Goal: Task Accomplishment & Management: Use online tool/utility

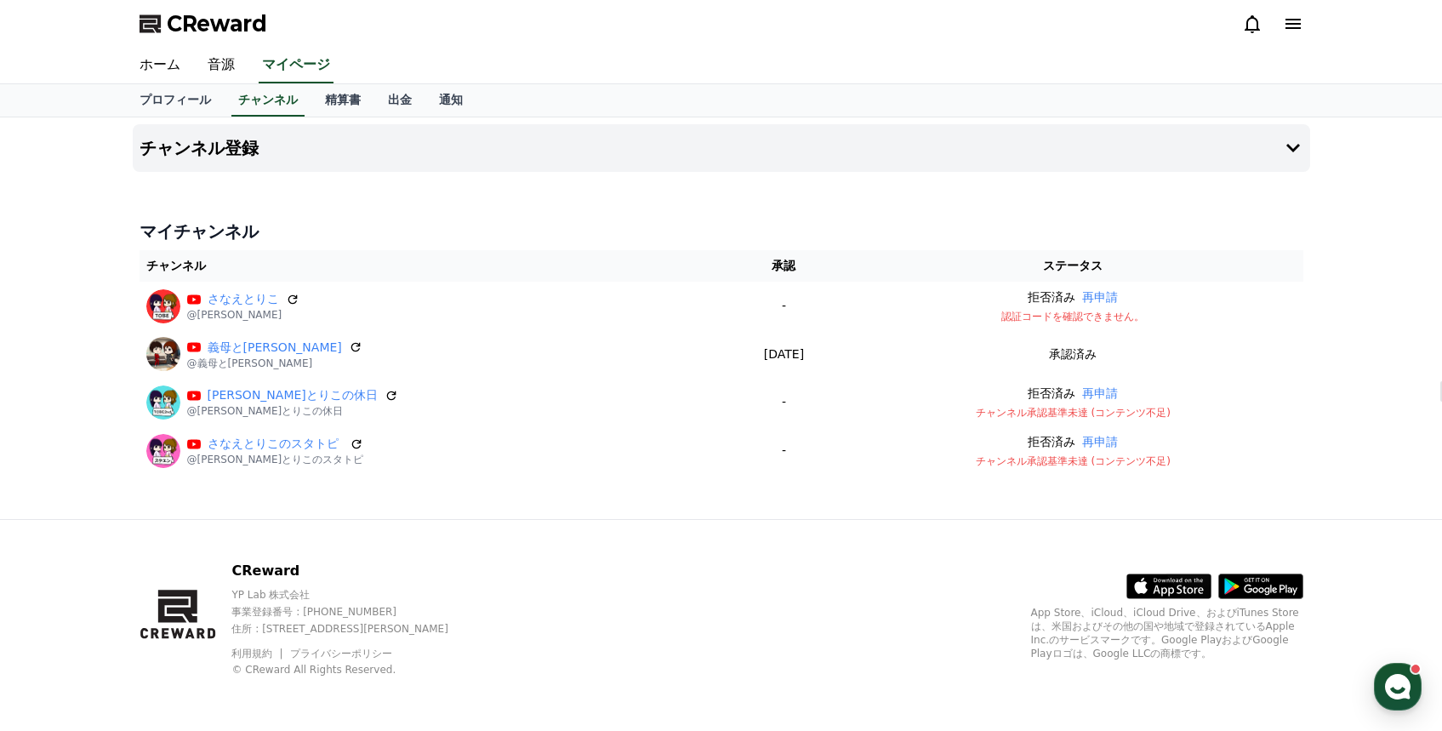
click at [1253, 25] on icon at bounding box center [1252, 24] width 20 height 20
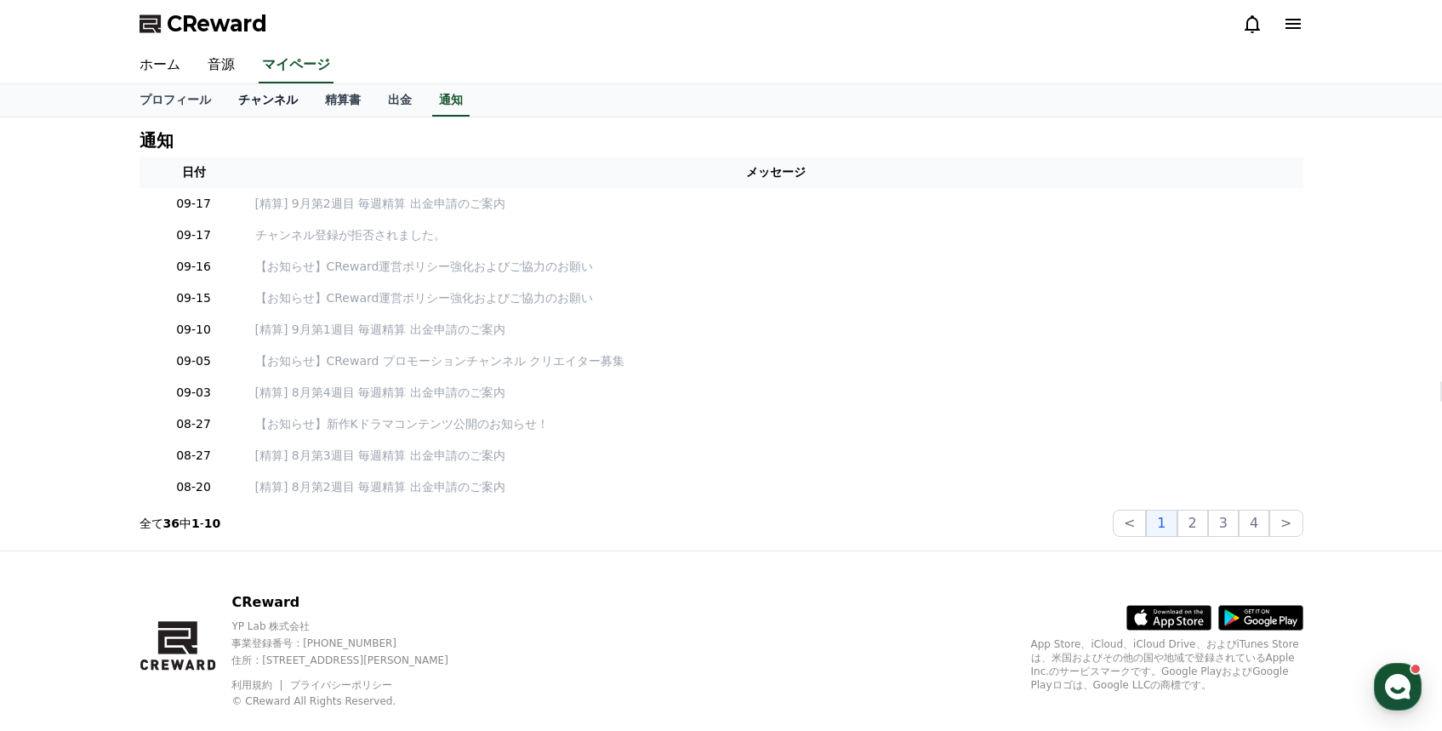
click at [279, 105] on link "チャンネル" at bounding box center [268, 100] width 87 height 32
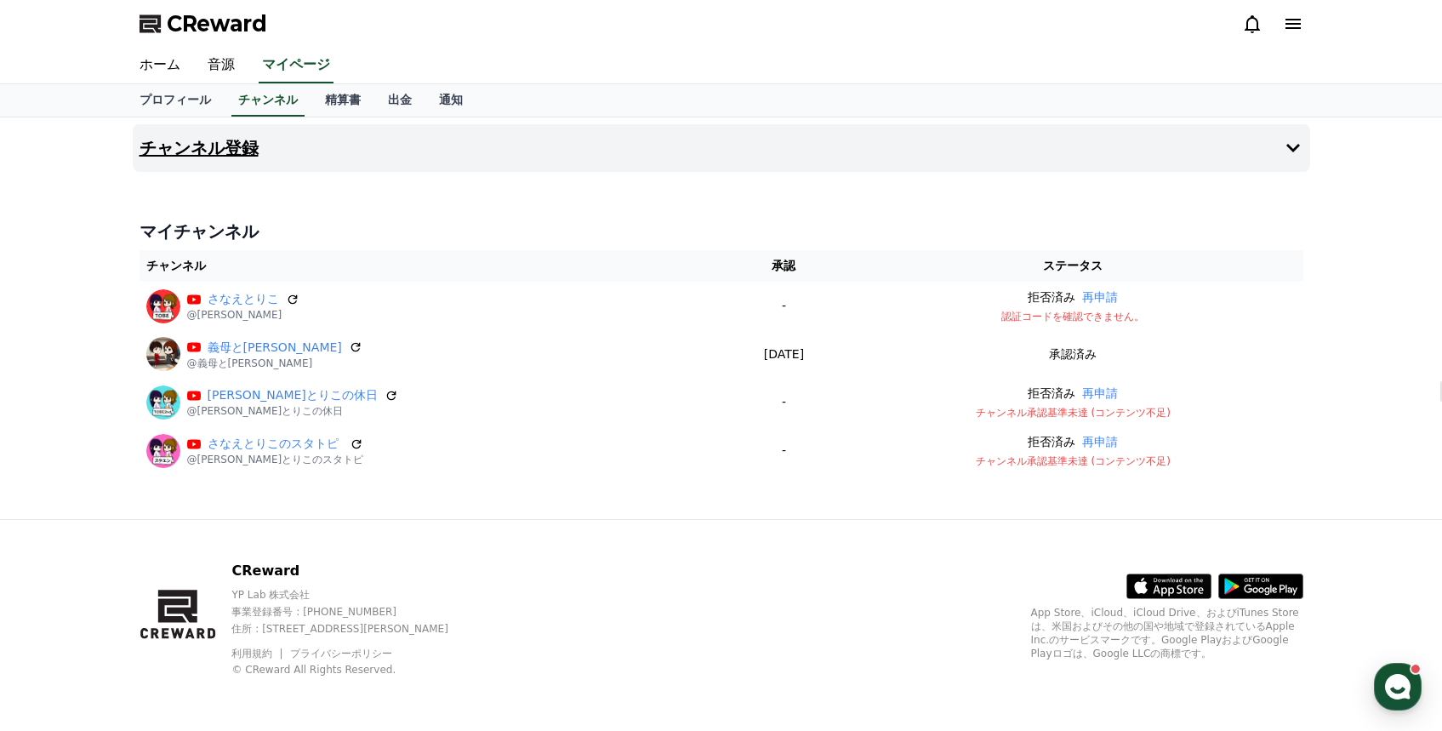
click at [1290, 140] on icon at bounding box center [1293, 148] width 20 height 20
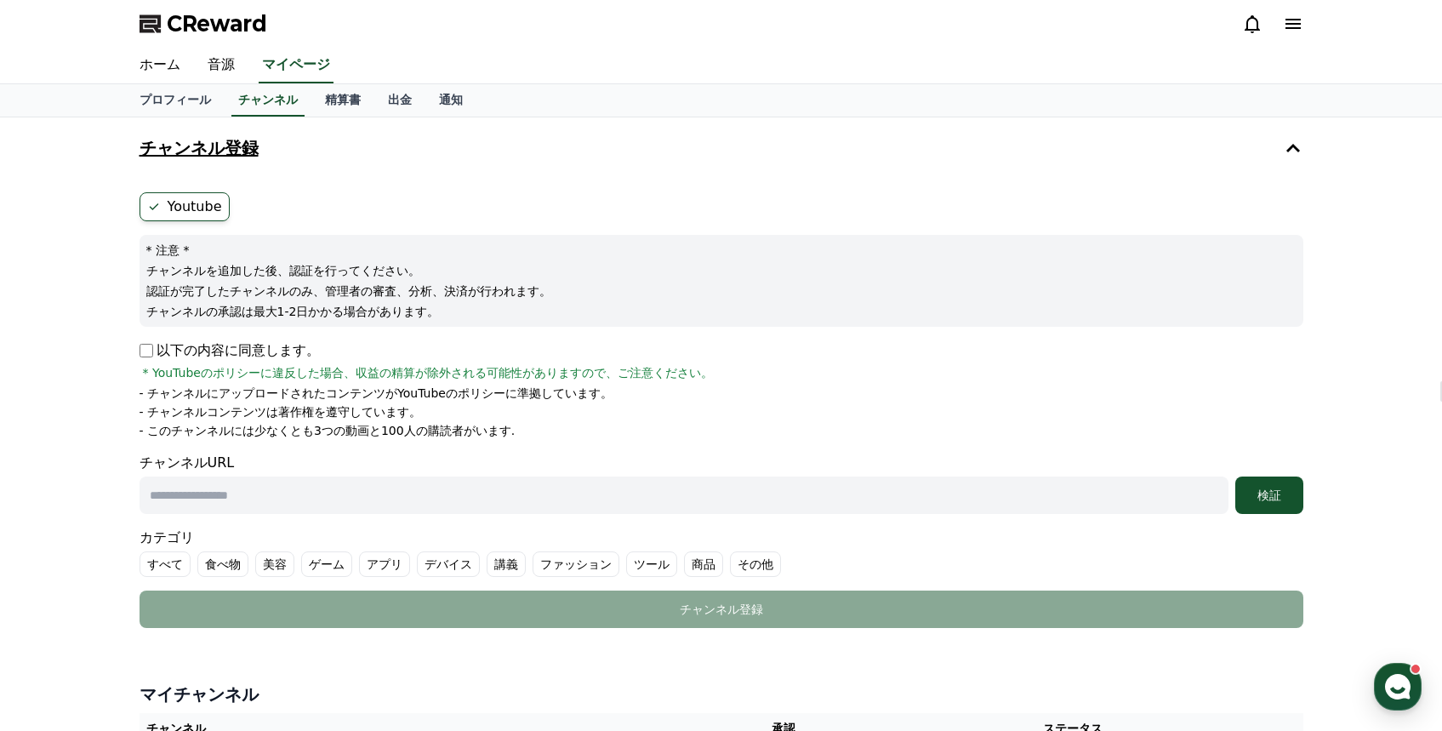
click at [318, 493] on input "text" at bounding box center [683, 494] width 1089 height 37
click at [401, 493] on input "text" at bounding box center [683, 494] width 1089 height 37
paste input "**********"
type input "**********"
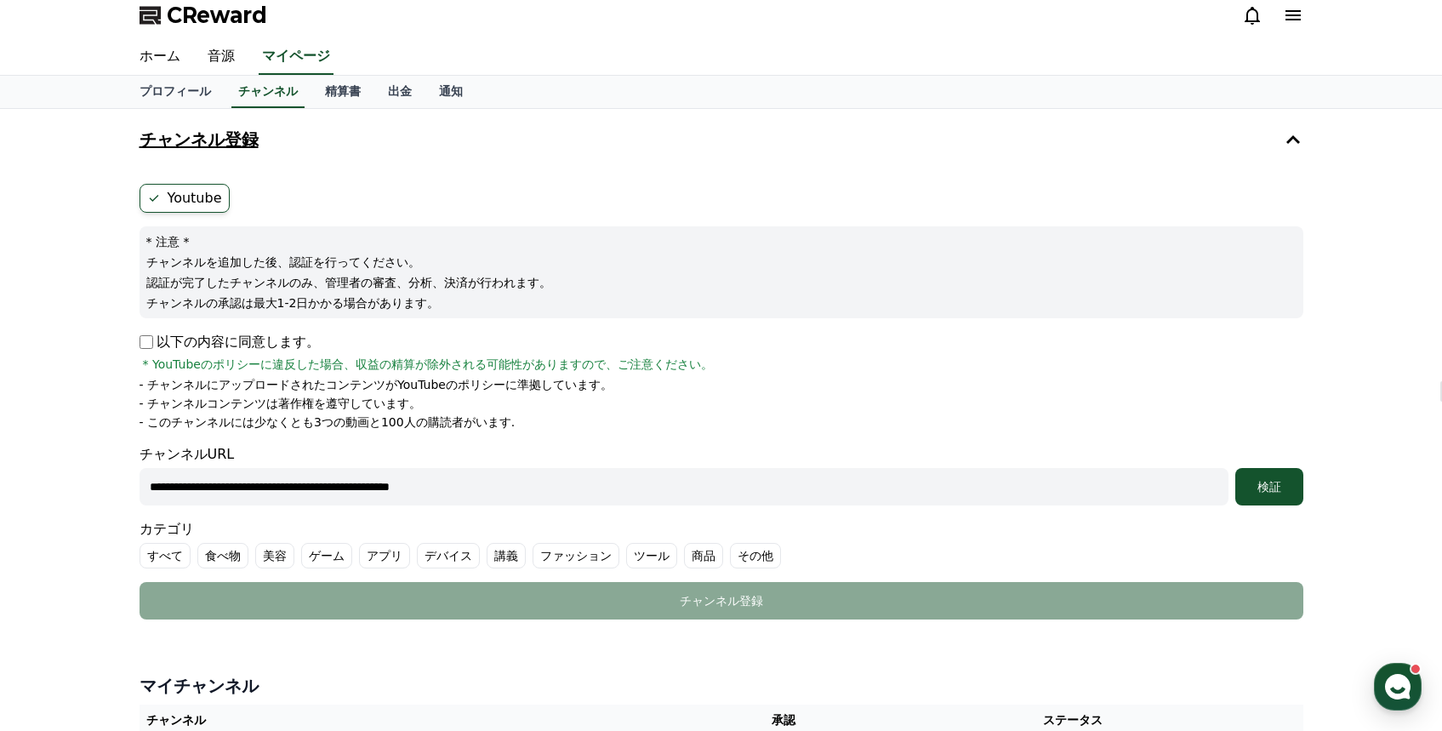
scroll to position [291, 0]
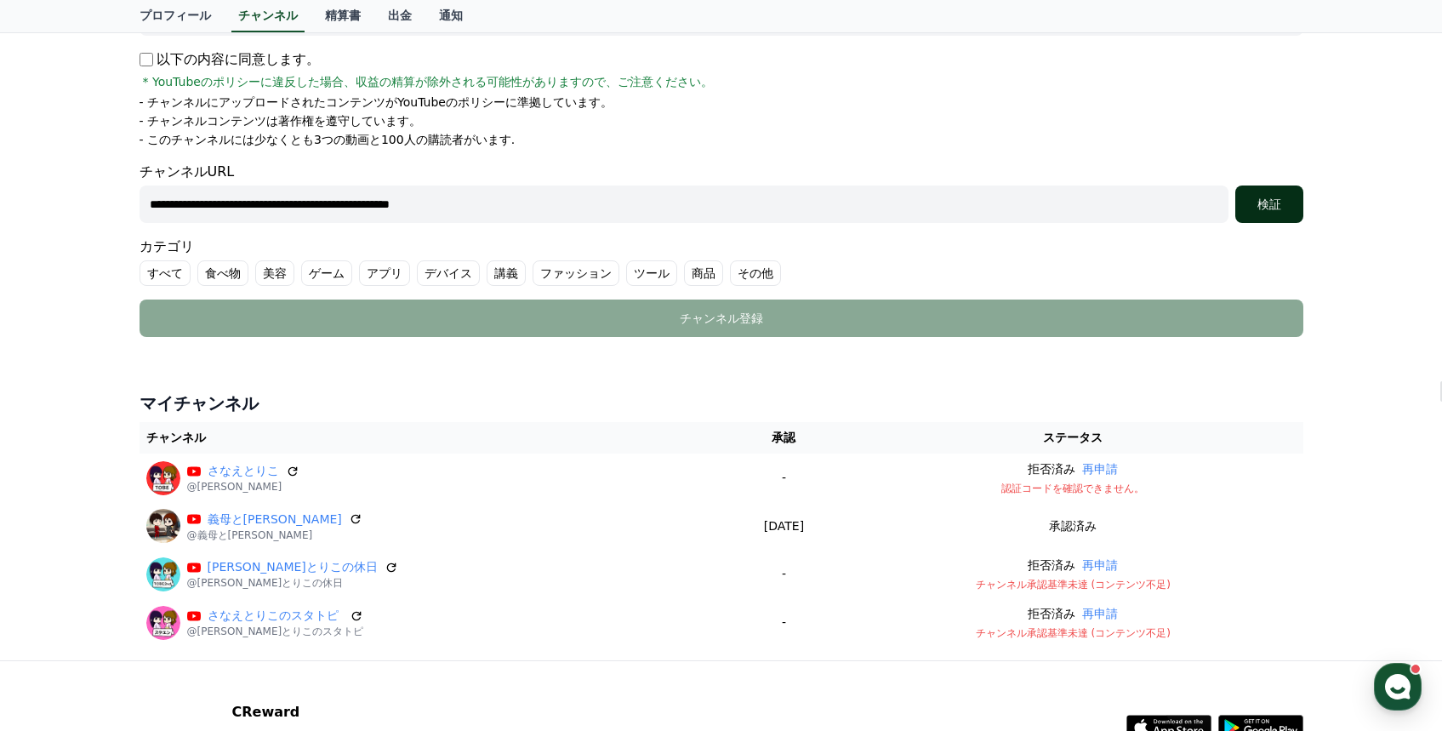
click at [1267, 202] on div "検証" at bounding box center [1269, 204] width 54 height 17
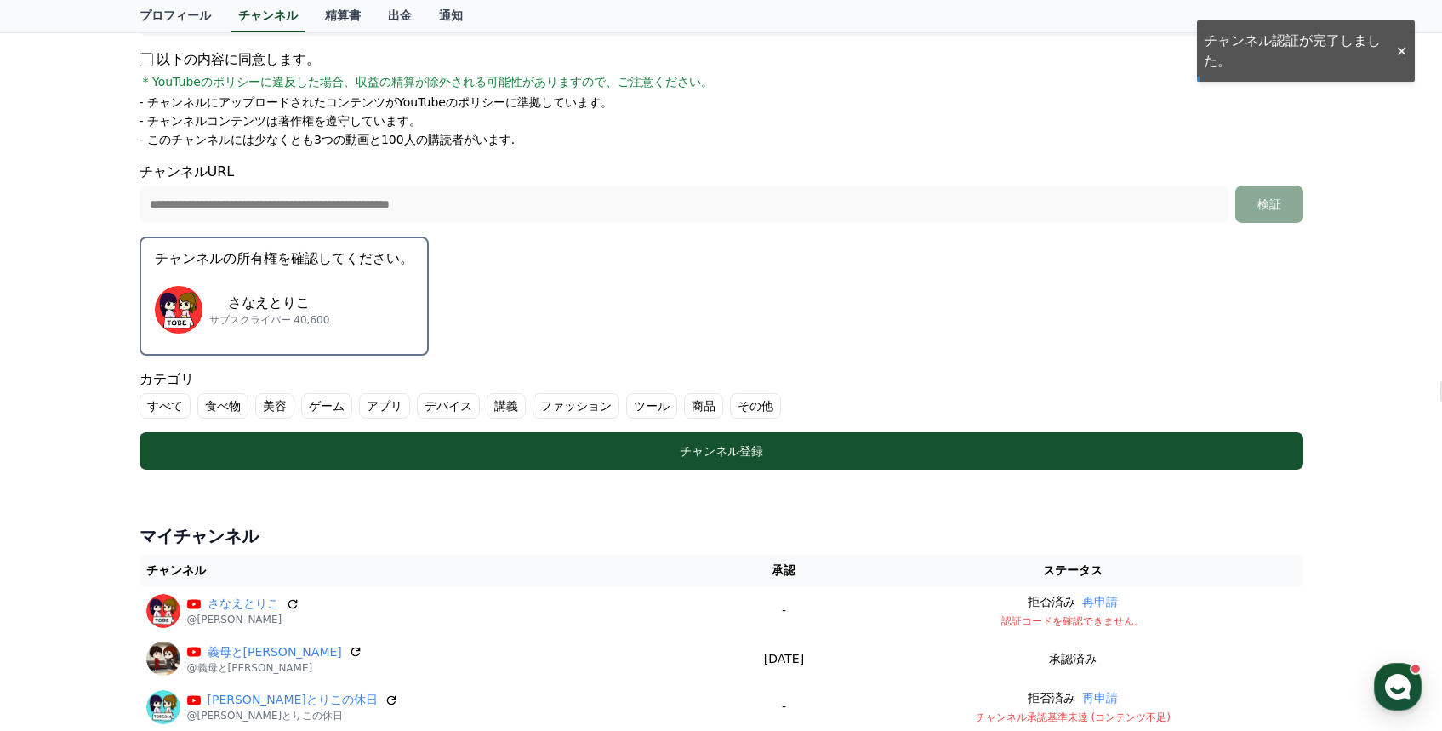
click at [374, 308] on div "[PERSON_NAME]とりこ サブスクライバー 40,600" at bounding box center [284, 310] width 259 height 68
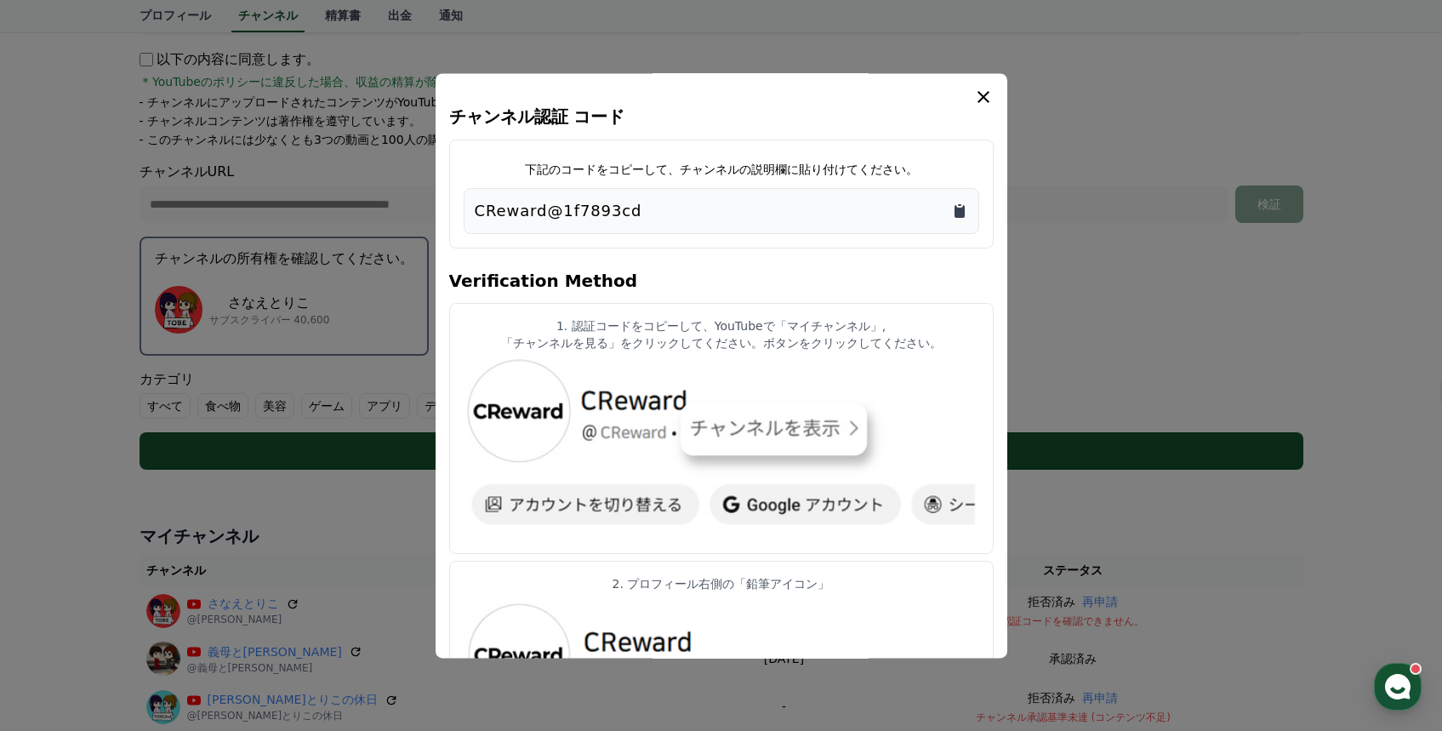
click at [964, 213] on icon "Copy to clipboard" at bounding box center [959, 211] width 10 height 13
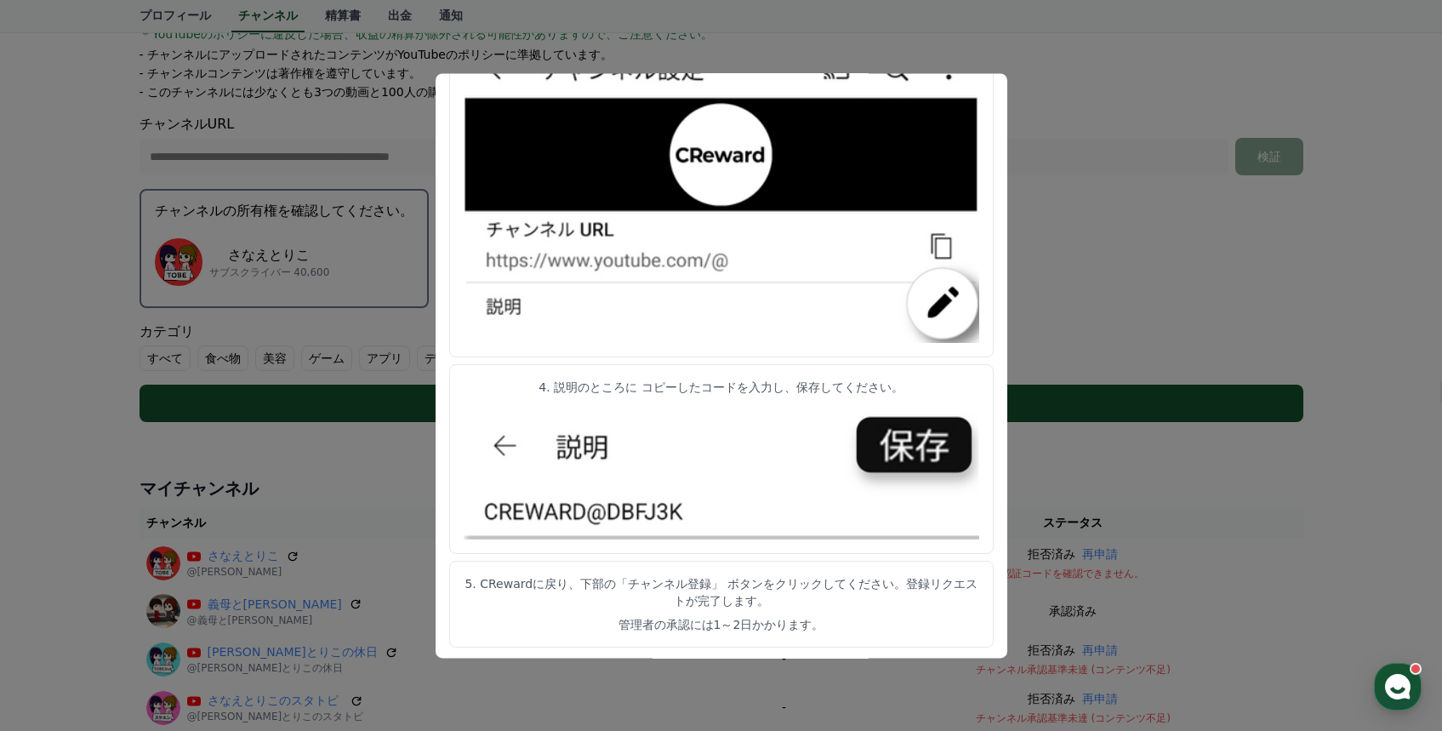
scroll to position [816, 0]
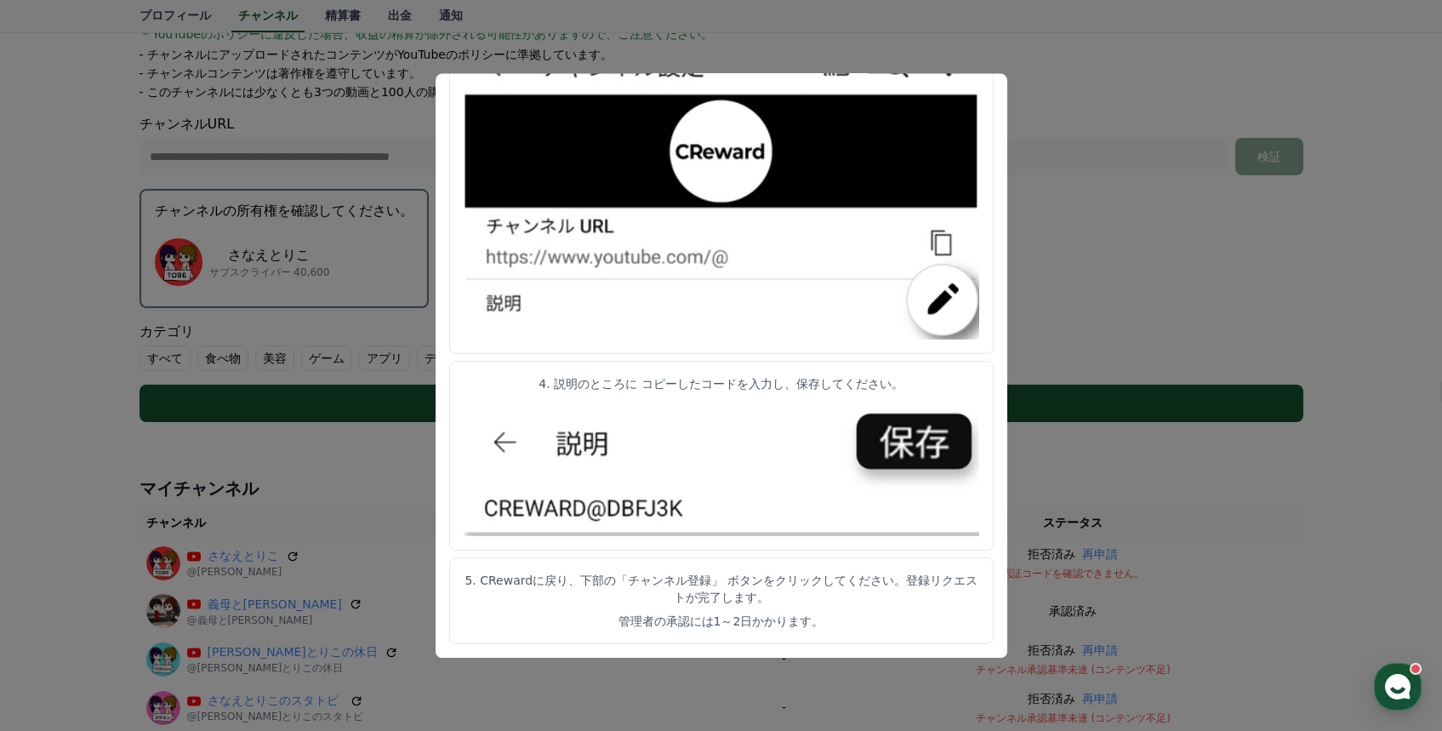
click at [1154, 270] on button "close modal" at bounding box center [721, 365] width 1442 height 731
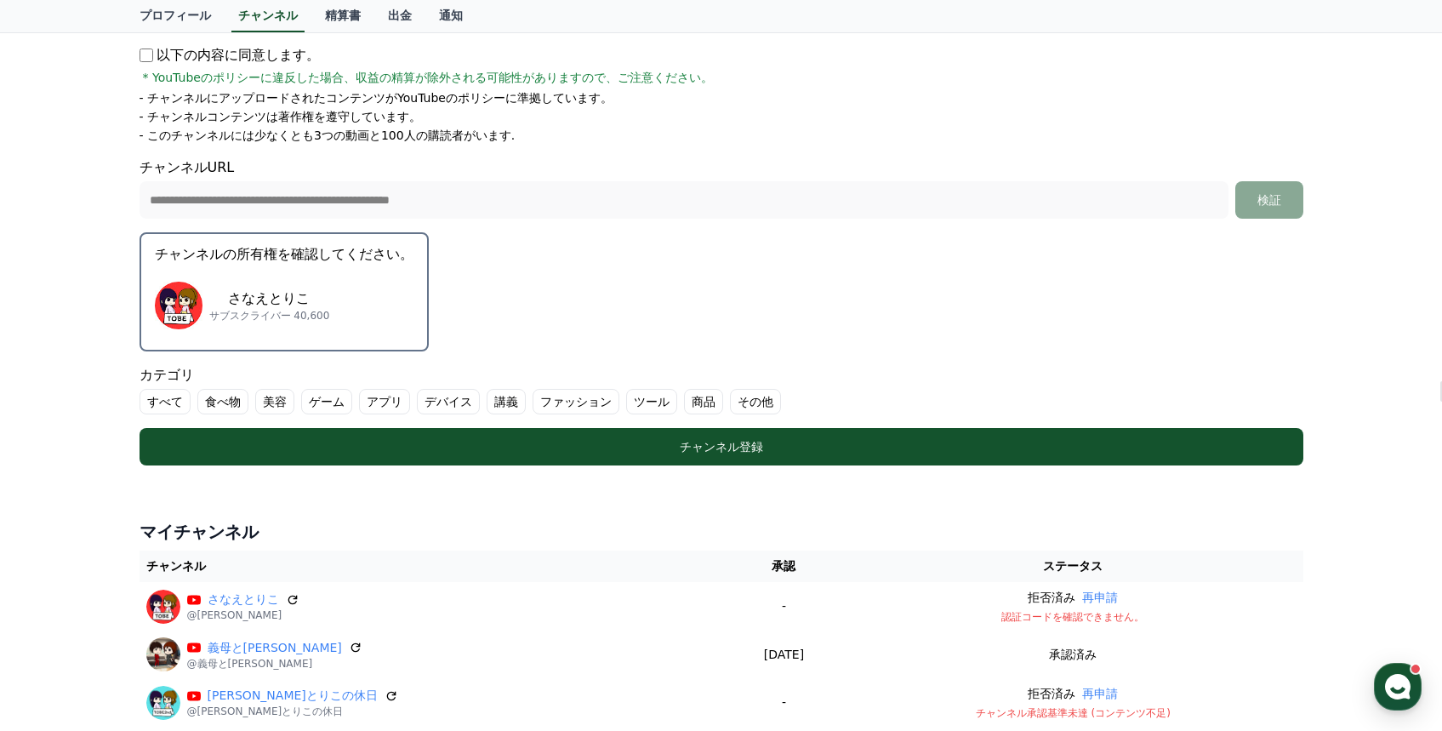
scroll to position [498, 0]
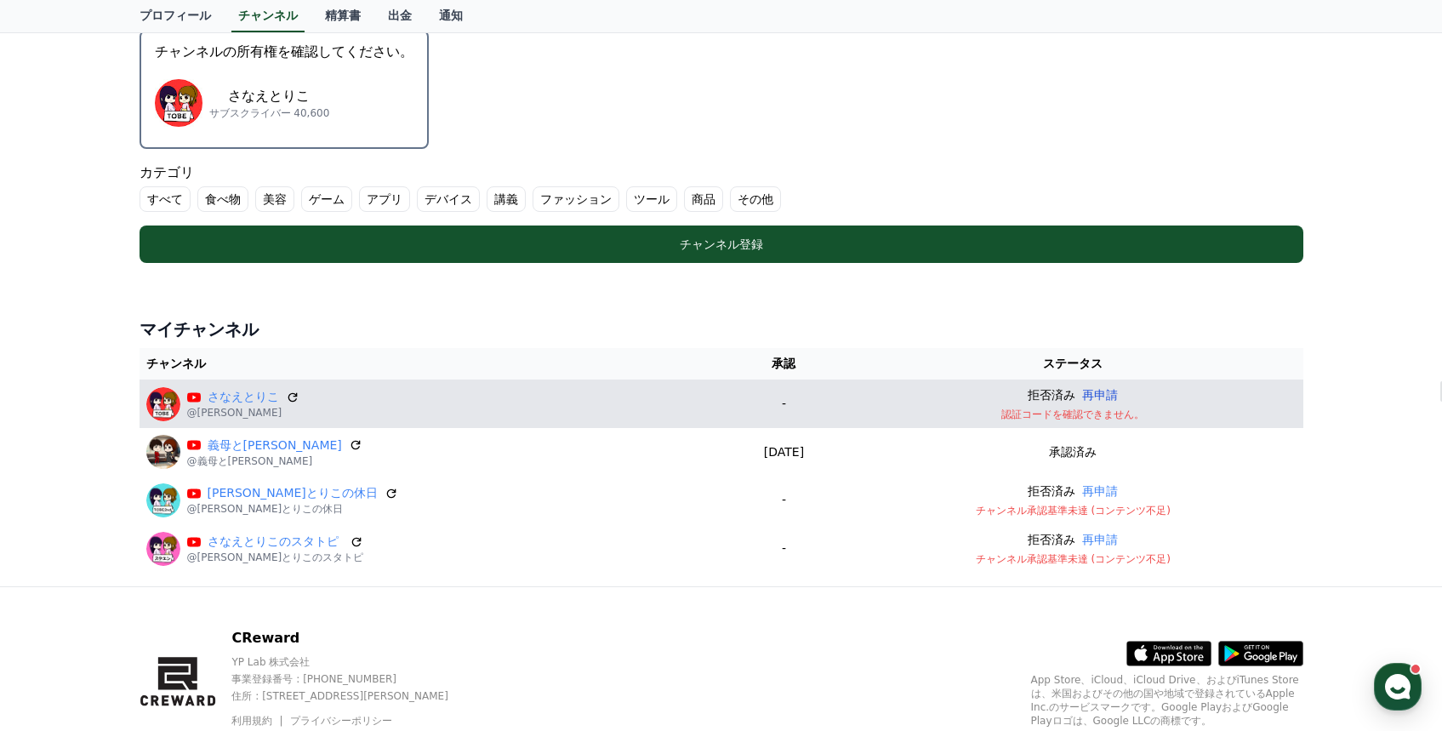
click at [1097, 390] on button "再申請" at bounding box center [1100, 395] width 36 height 18
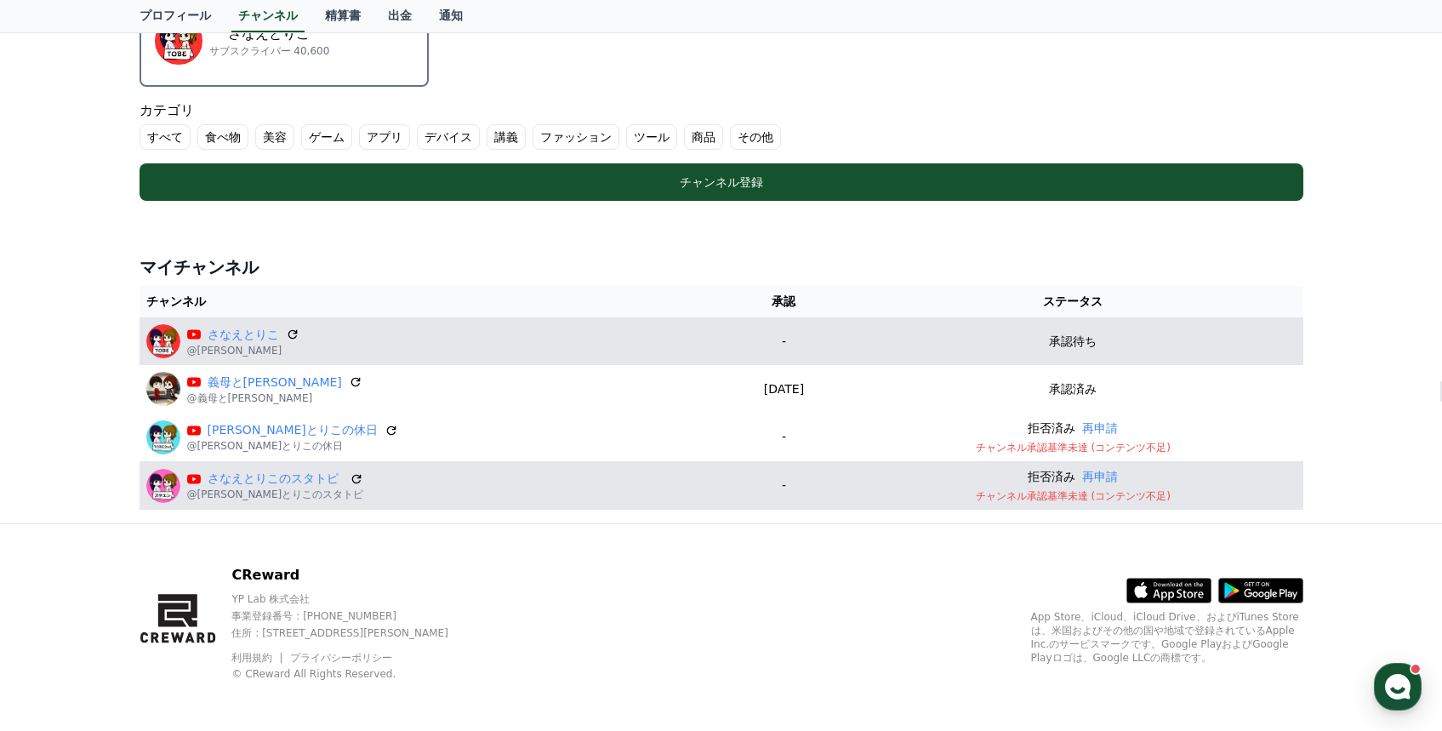
scroll to position [564, 0]
